Goal: Task Accomplishment & Management: Manage account settings

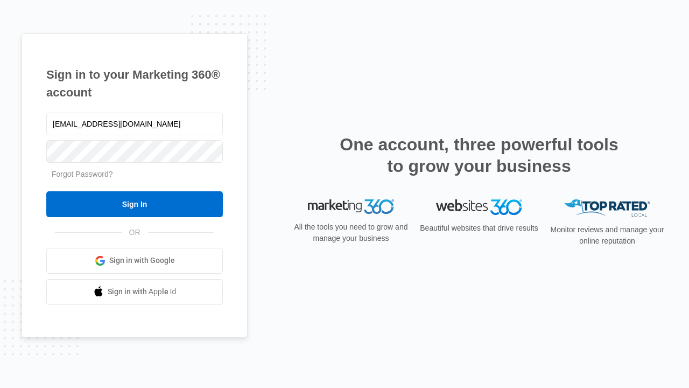
type input "[EMAIL_ADDRESS][DOMAIN_NAME]"
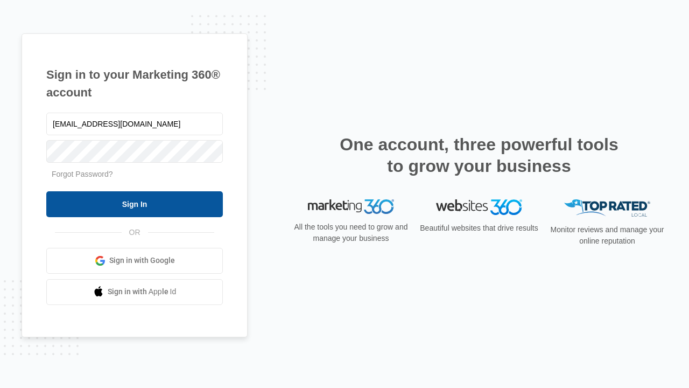
click at [135, 203] on input "Sign In" at bounding box center [134, 204] width 177 height 26
